Goal: Communication & Community: Answer question/provide support

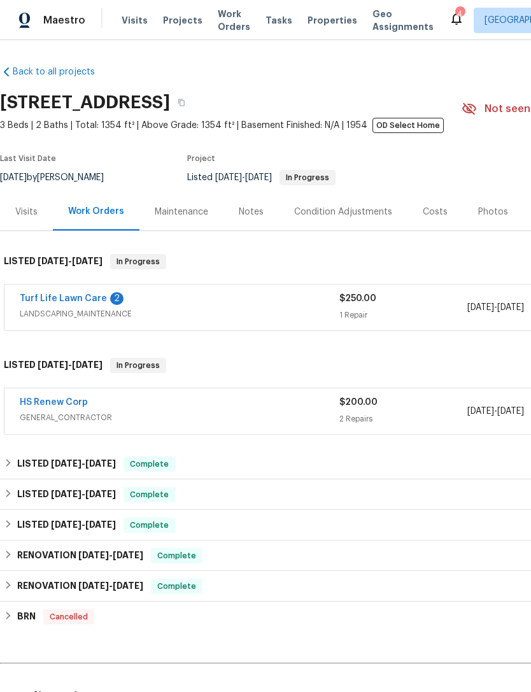
click at [123, 406] on div "HS Renew Corp" at bounding box center [180, 403] width 320 height 15
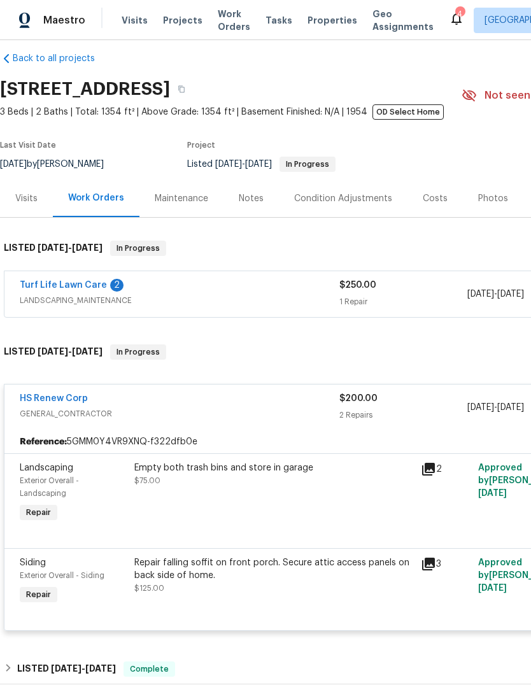
scroll to position [14, 0]
click at [148, 567] on div "Repair falling soffit on front porch. Secure attic access panels on back side o…" at bounding box center [273, 568] width 279 height 25
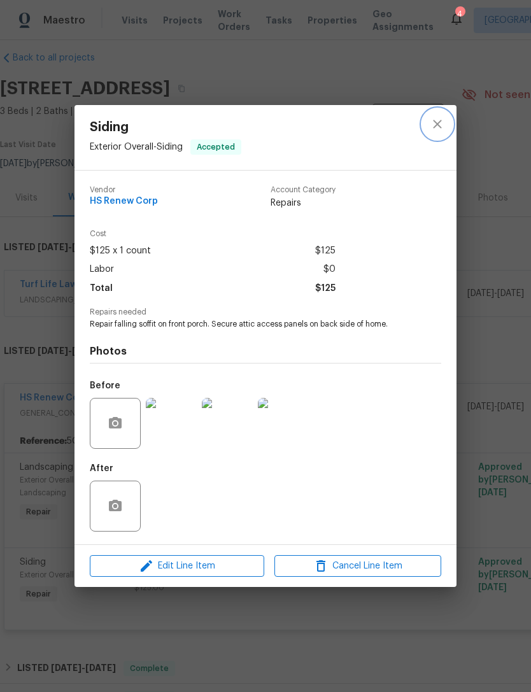
click at [439, 127] on icon "close" at bounding box center [437, 123] width 15 height 15
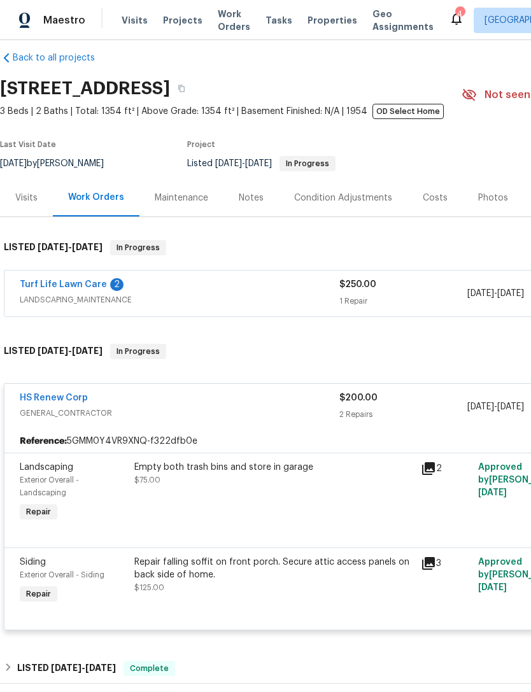
click at [42, 283] on link "Turf Life Lawn Care" at bounding box center [63, 284] width 87 height 9
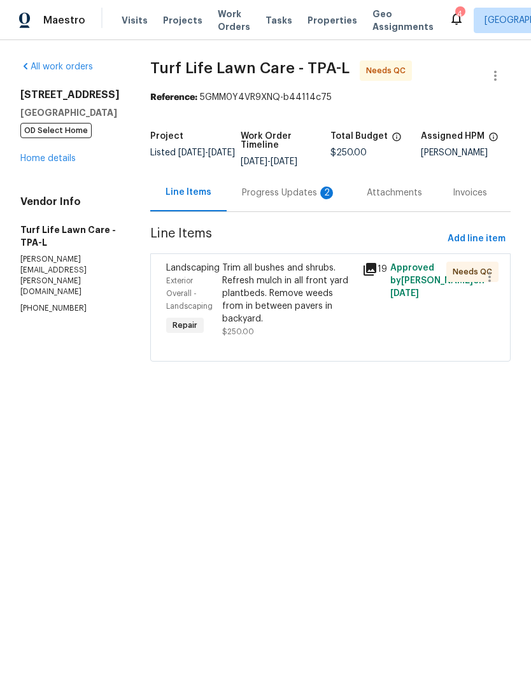
click at [242, 196] on div "Progress Updates 2" at bounding box center [289, 193] width 94 height 13
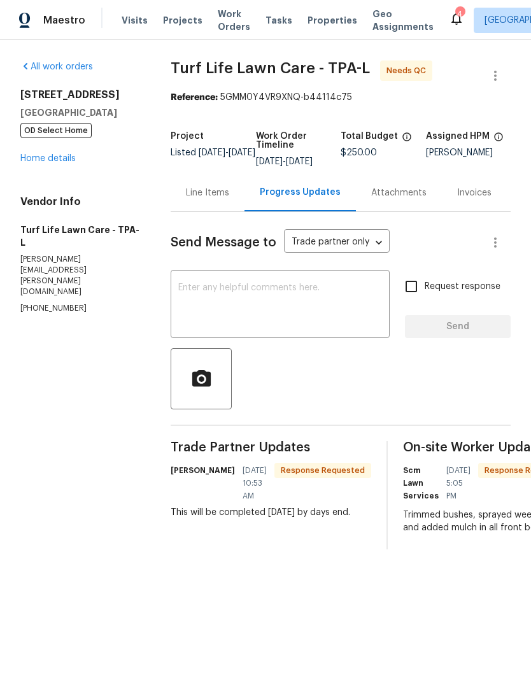
click at [31, 161] on link "Home details" at bounding box center [47, 158] width 55 height 9
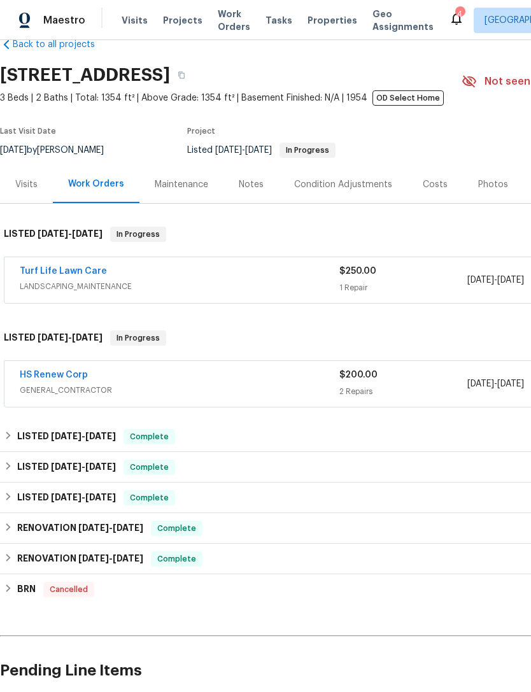
scroll to position [27, 0]
click at [44, 372] on link "HS Renew Corp" at bounding box center [54, 374] width 68 height 9
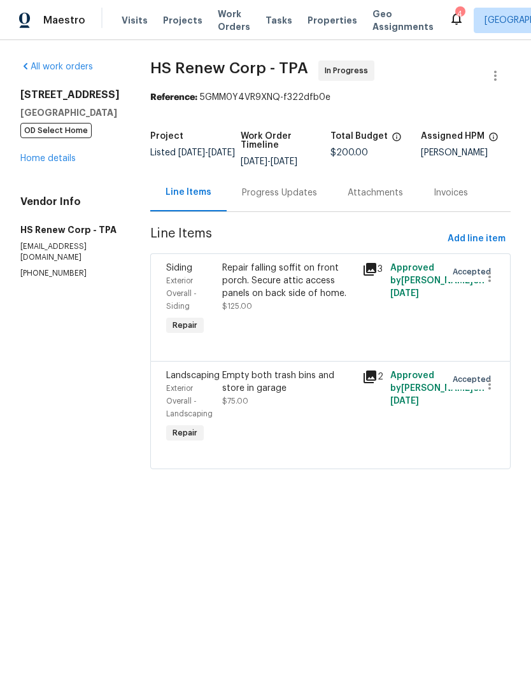
click at [303, 208] on div "Progress Updates" at bounding box center [280, 193] width 106 height 38
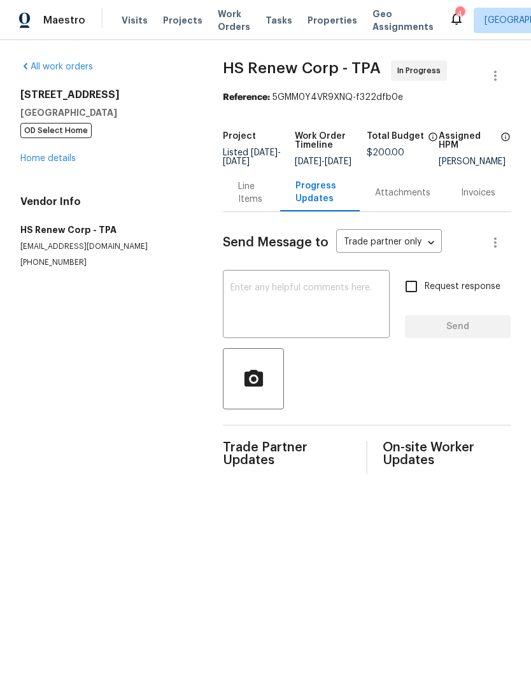
click at [253, 307] on textarea at bounding box center [306, 305] width 152 height 45
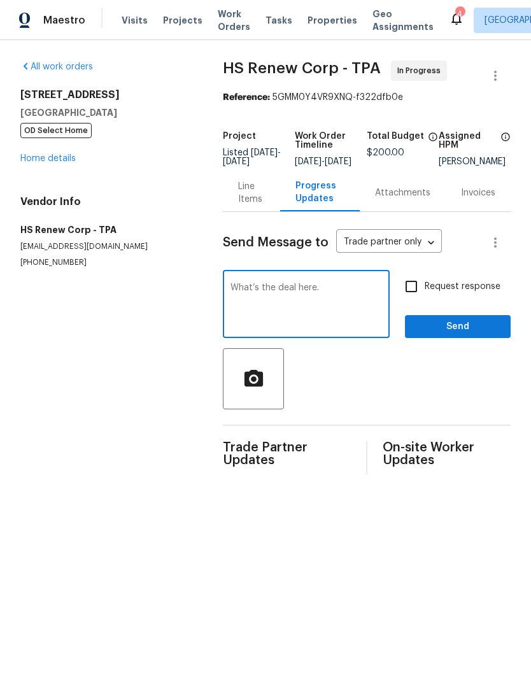
type textarea "What’s the deal here."
click at [418, 292] on input "Request response" at bounding box center [411, 286] width 27 height 27
checkbox input "true"
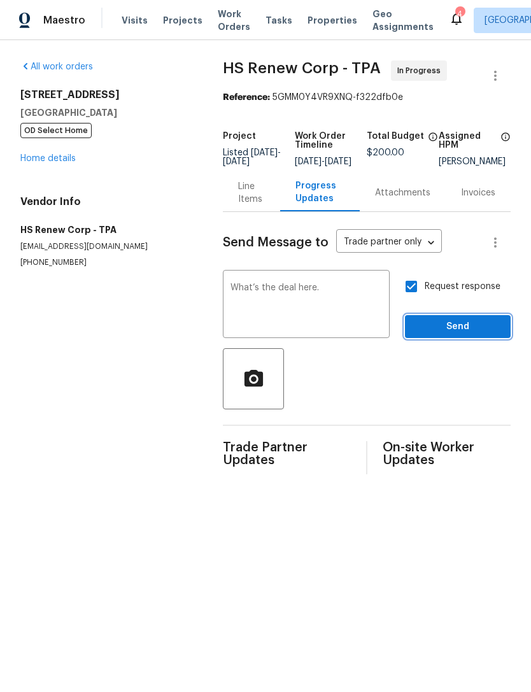
click at [431, 332] on span "Send" at bounding box center [457, 327] width 85 height 16
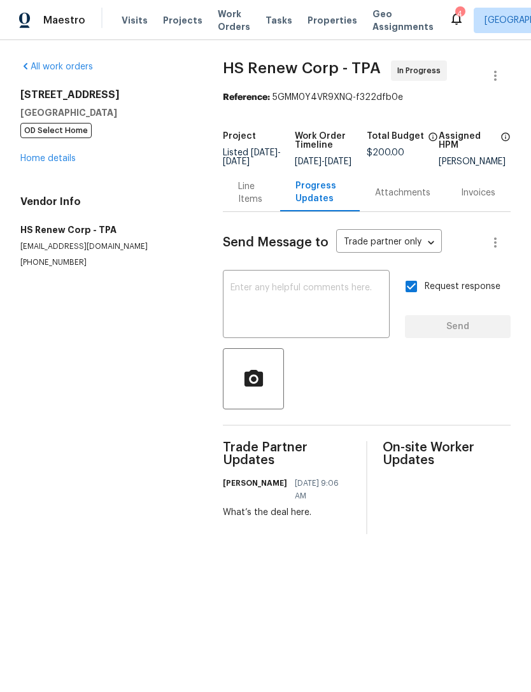
click at [27, 163] on link "Home details" at bounding box center [47, 158] width 55 height 9
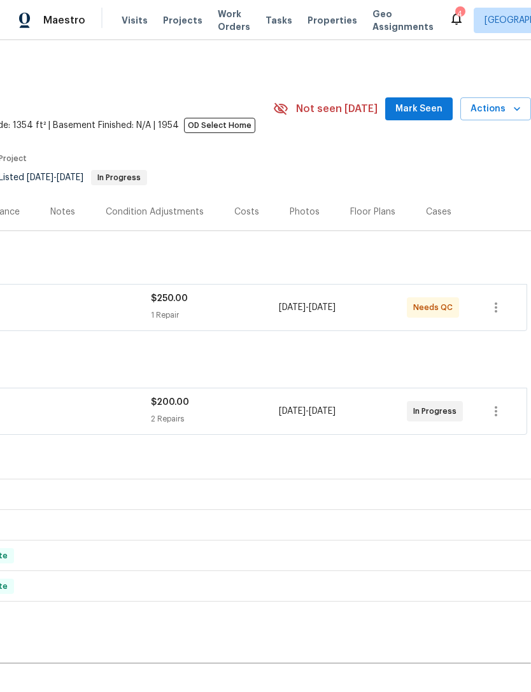
scroll to position [0, 188]
click at [435, 97] on button "Mark Seen" at bounding box center [418, 109] width 67 height 24
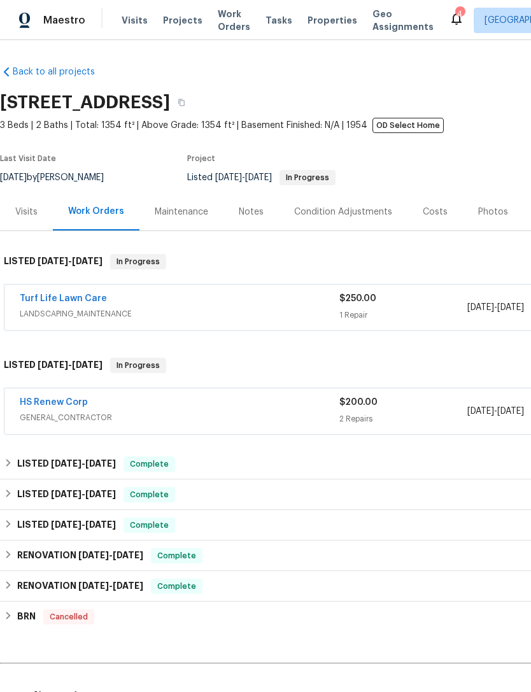
scroll to position [0, 0]
click at [52, 314] on span "LANDSCAPING_MAINTENANCE" at bounding box center [180, 313] width 320 height 13
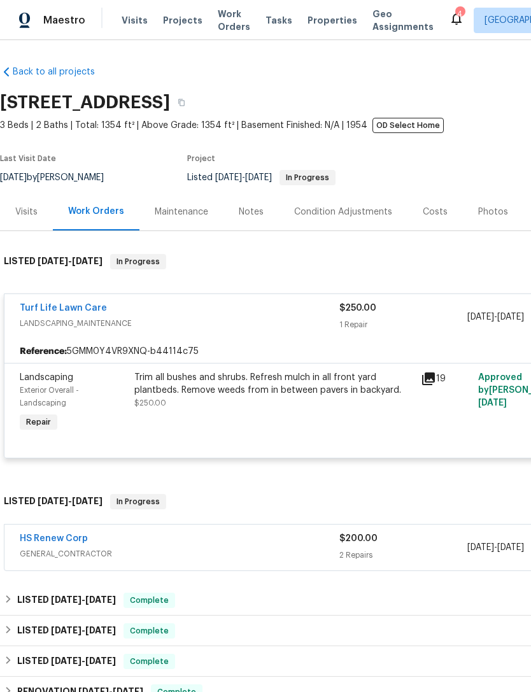
click at [150, 388] on div "Trim all bushes and shrubs. Refresh mulch in all front yard plantbeds. Remove w…" at bounding box center [273, 383] width 279 height 25
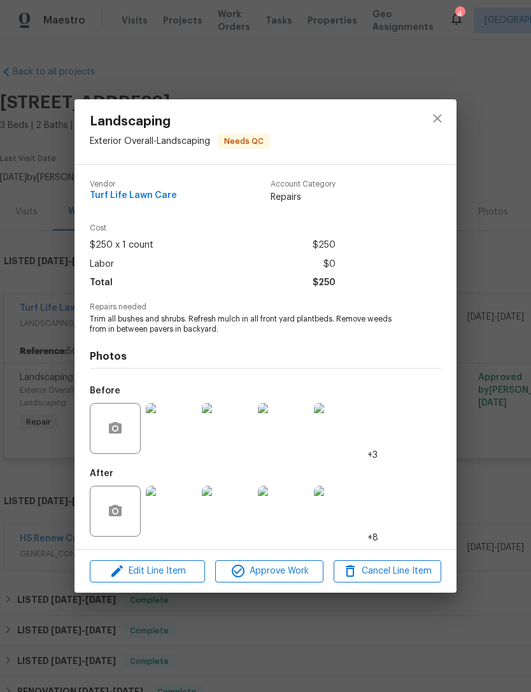
click at [155, 432] on img at bounding box center [171, 428] width 51 height 51
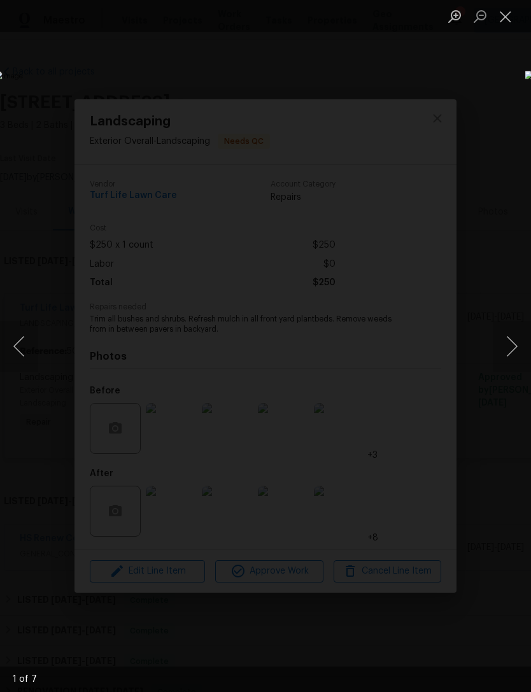
click at [514, 348] on button "Next image" at bounding box center [512, 346] width 38 height 51
click at [512, 347] on button "Next image" at bounding box center [512, 346] width 38 height 51
click at [512, 349] on button "Next image" at bounding box center [512, 346] width 38 height 51
click at [514, 349] on button "Next image" at bounding box center [512, 346] width 38 height 51
click at [514, 348] on button "Next image" at bounding box center [512, 346] width 38 height 51
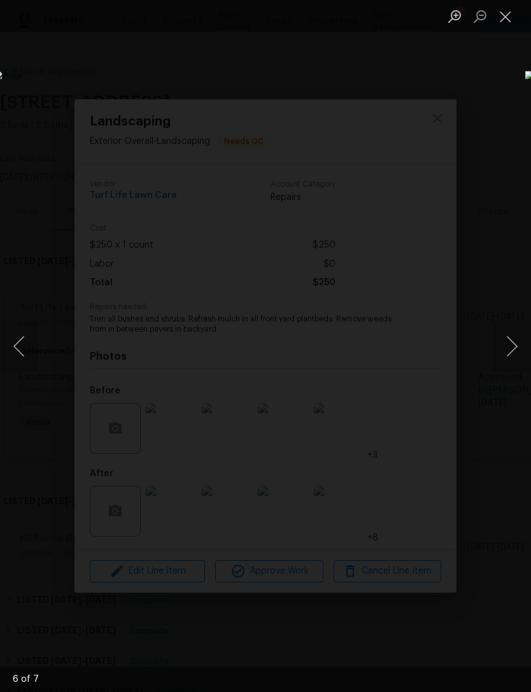
click at [512, 346] on button "Next image" at bounding box center [512, 346] width 38 height 51
click at [511, 15] on button "Close lightbox" at bounding box center [505, 16] width 25 height 22
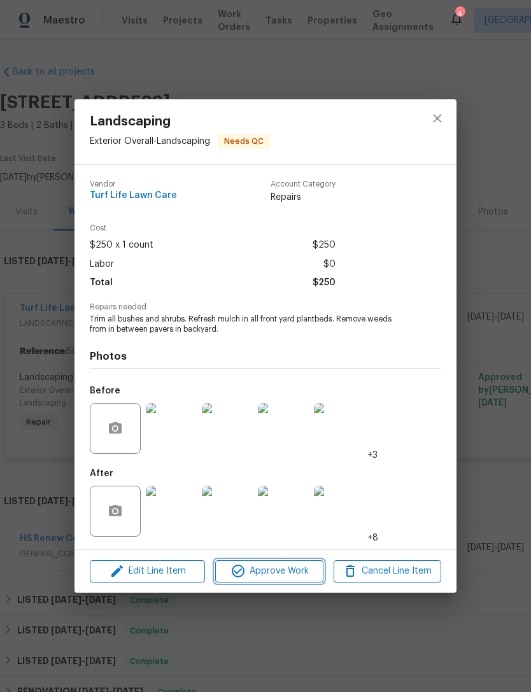
click at [287, 572] on span "Approve Work" at bounding box center [269, 571] width 100 height 16
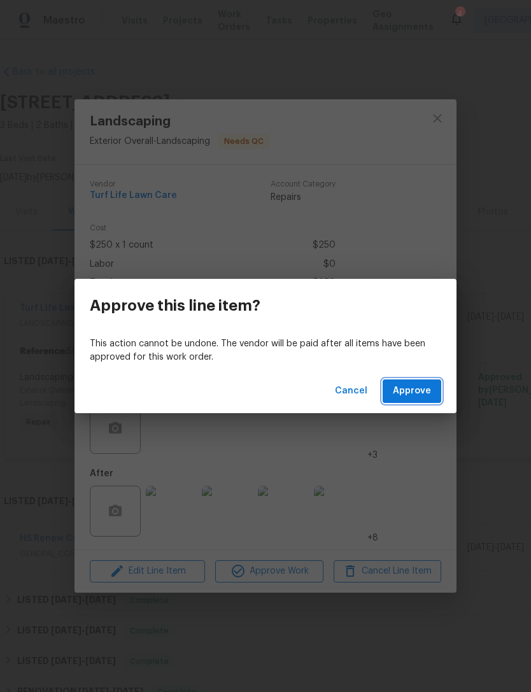
click at [423, 392] on span "Approve" at bounding box center [412, 391] width 38 height 16
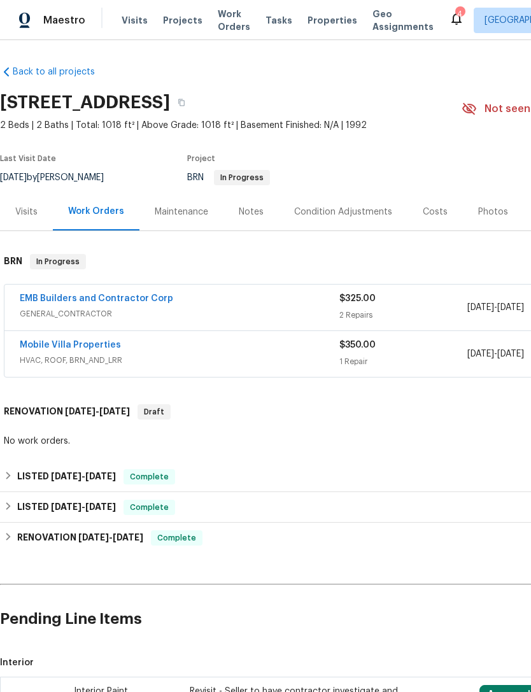
click at [491, 218] on div "Photos" at bounding box center [493, 212] width 30 height 13
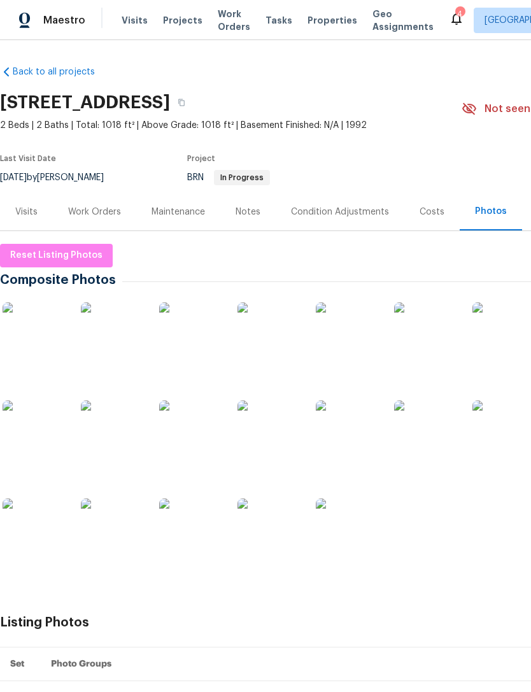
click at [109, 459] on img at bounding box center [113, 432] width 64 height 64
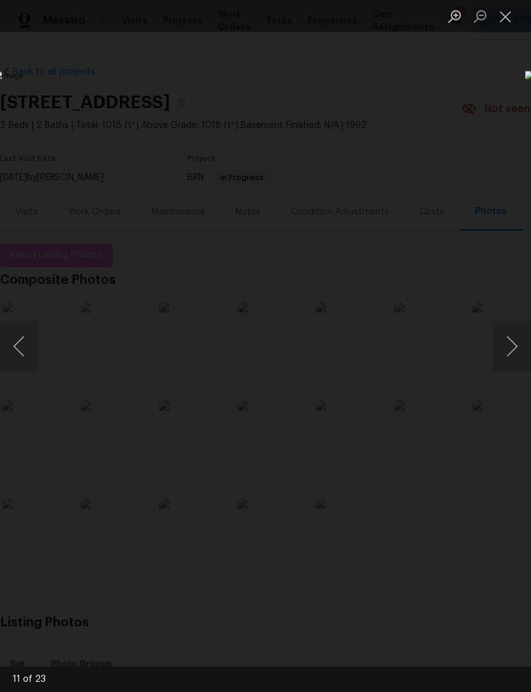
click at [512, 344] on button "Next image" at bounding box center [512, 346] width 38 height 51
click at [506, 343] on button "Next image" at bounding box center [512, 346] width 38 height 51
click at [506, 348] on button "Next image" at bounding box center [512, 346] width 38 height 51
click at [516, 351] on button "Next image" at bounding box center [512, 346] width 38 height 51
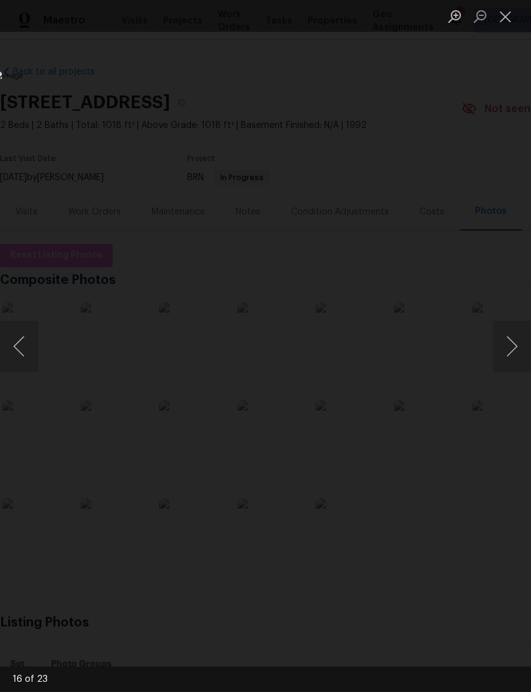
click at [512, 345] on button "Next image" at bounding box center [512, 346] width 38 height 51
click at [515, 338] on button "Next image" at bounding box center [512, 346] width 38 height 51
click at [511, 337] on button "Next image" at bounding box center [512, 346] width 38 height 51
click at [514, 337] on button "Next image" at bounding box center [512, 346] width 38 height 51
click at [514, 329] on button "Next image" at bounding box center [512, 346] width 38 height 51
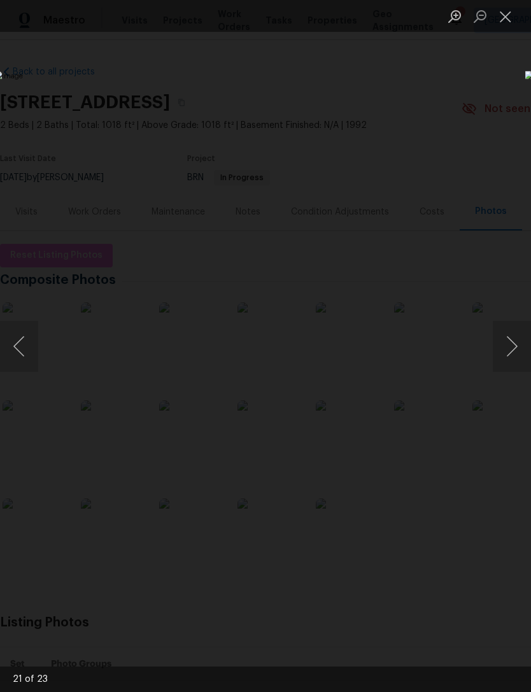
click at [15, 258] on img "Lightbox" at bounding box center [205, 346] width 422 height 550
